Goal: Task Accomplishment & Management: Use online tool/utility

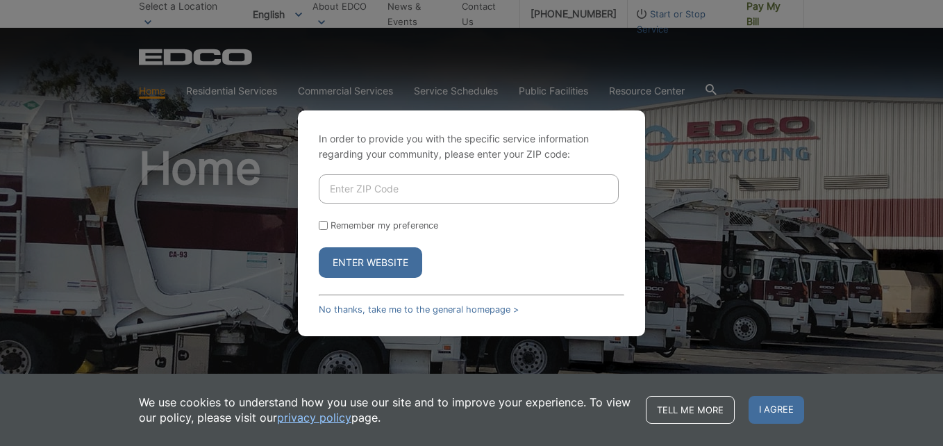
click at [421, 191] on input "Enter ZIP Code" at bounding box center [469, 188] width 300 height 29
type input "91977"
click at [380, 262] on button "Enter Website" at bounding box center [370, 262] width 103 height 31
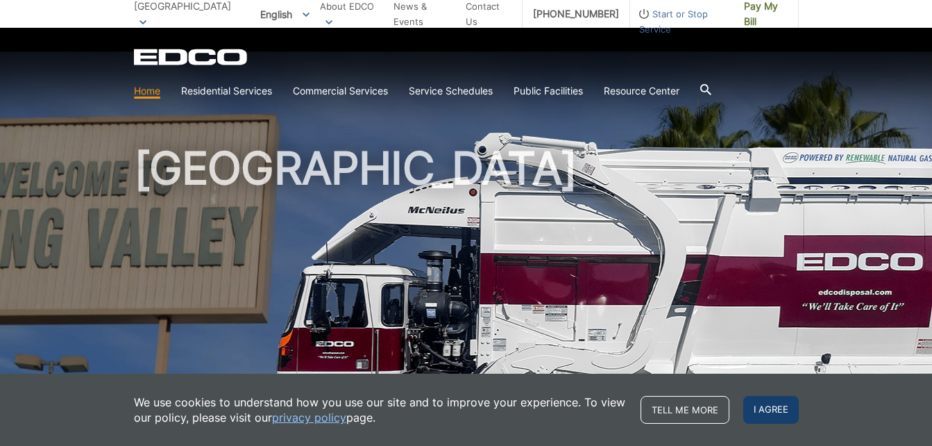
click at [762, 408] on span "I agree" at bounding box center [772, 410] width 56 height 28
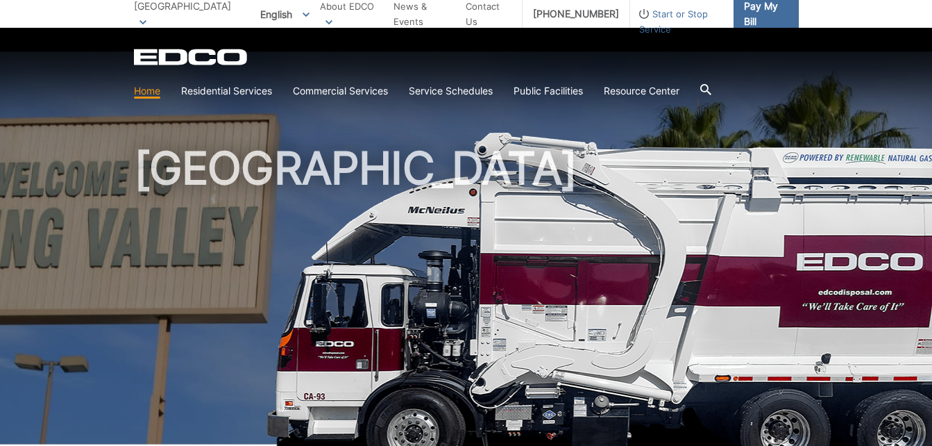
click at [762, 12] on span "Pay My Bill" at bounding box center [766, 14] width 44 height 31
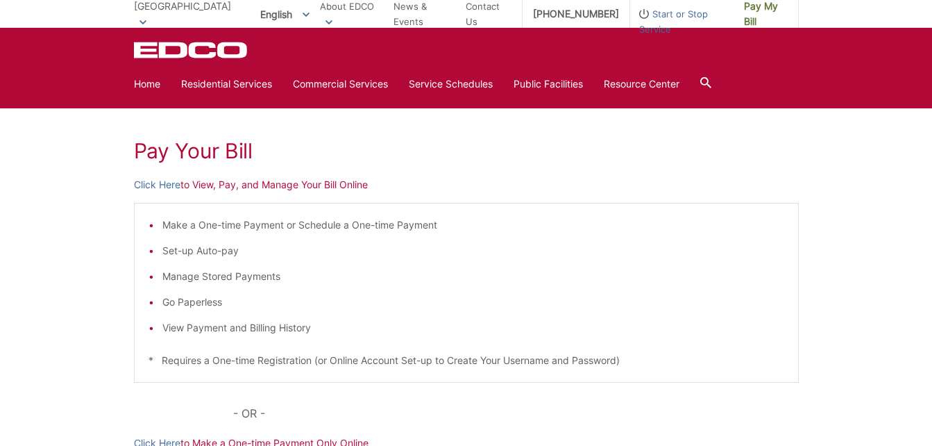
scroll to position [150, 0]
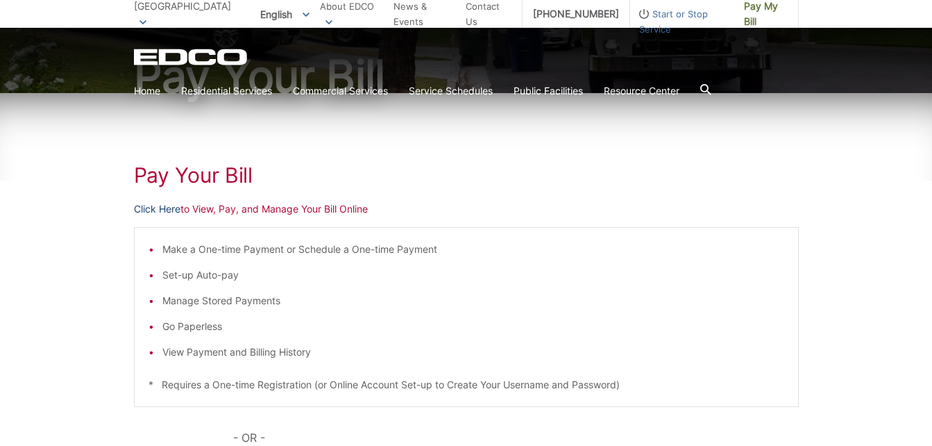
click at [157, 206] on link "Click Here" at bounding box center [157, 208] width 47 height 15
